Goal: Information Seeking & Learning: Learn about a topic

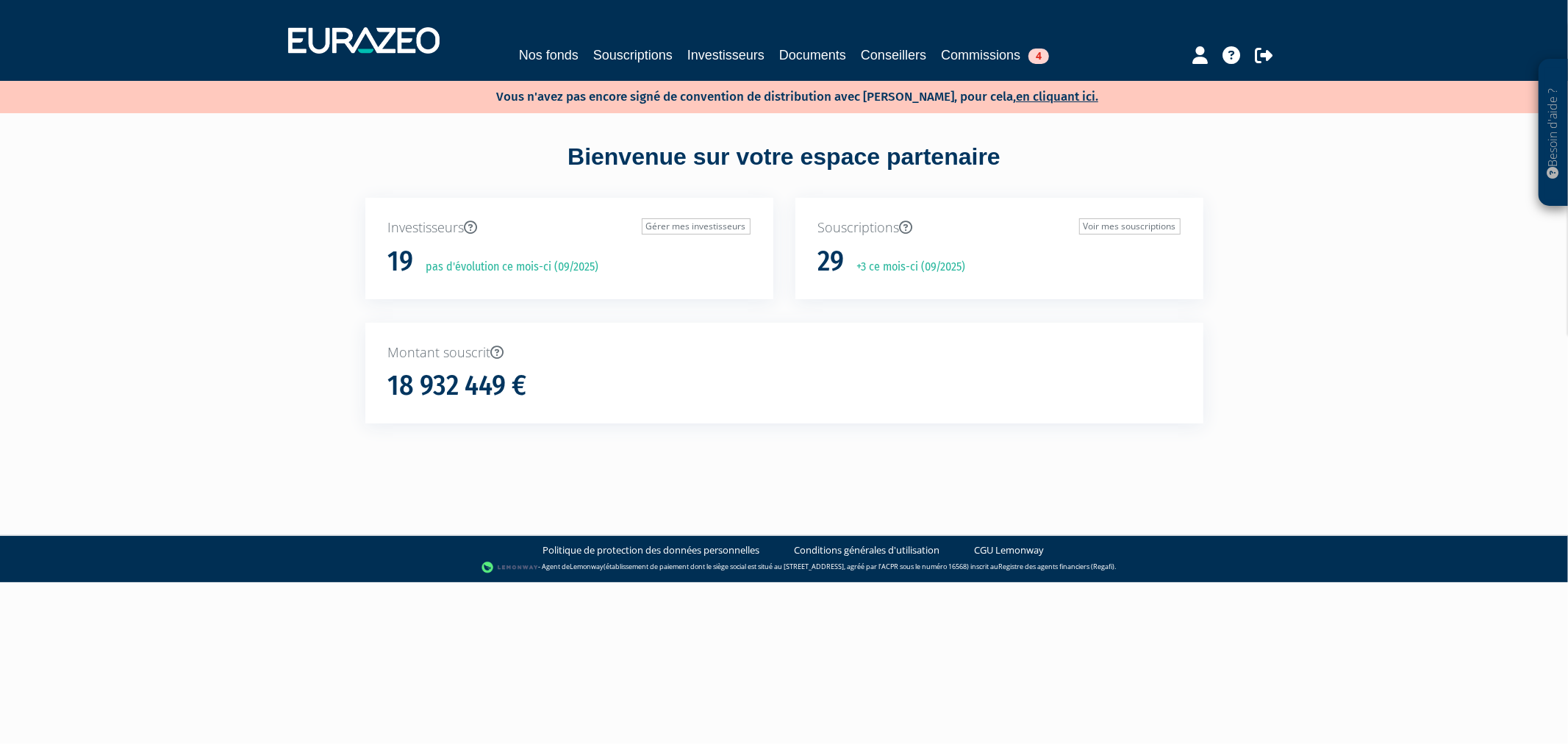
click at [530, 52] on link "Nos fonds" at bounding box center [549, 55] width 60 height 20
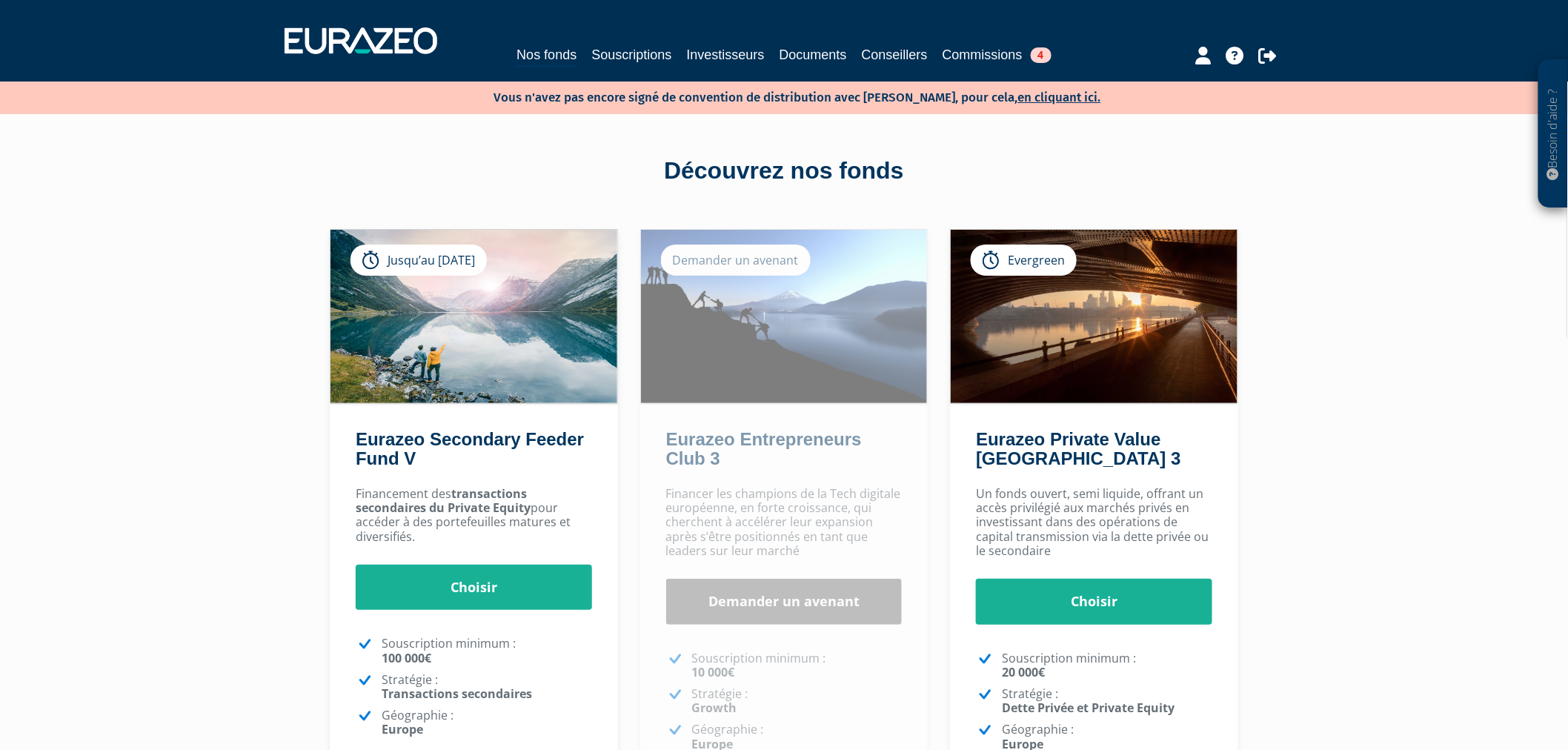
click at [743, 537] on p "Financer les champions de la Tech digitale européenne, en forte croissance, qui…" at bounding box center [784, 522] width 237 height 71
click at [779, 590] on link "Demander un avenant" at bounding box center [784, 602] width 237 height 46
